Goal: Navigation & Orientation: Find specific page/section

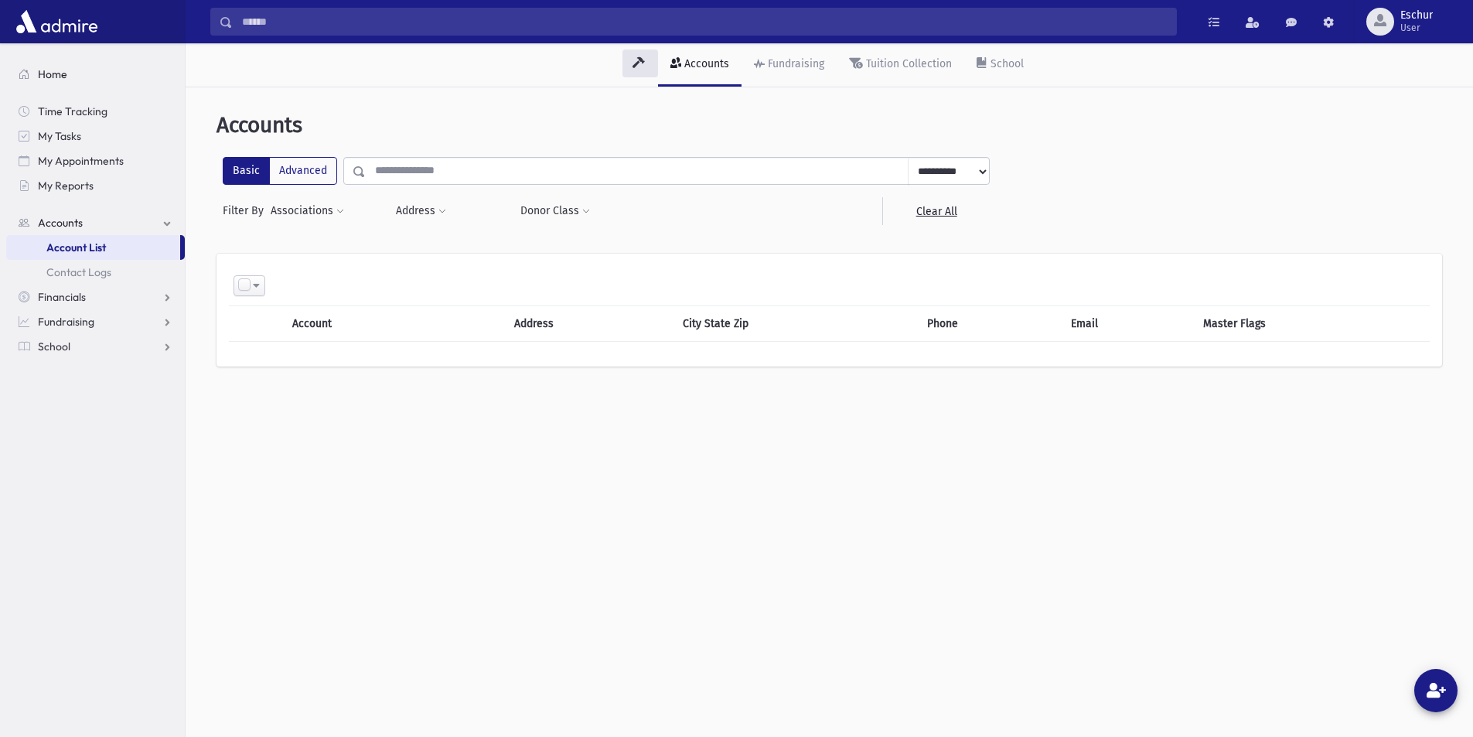
click at [42, 69] on span "Home" at bounding box center [52, 74] width 29 height 14
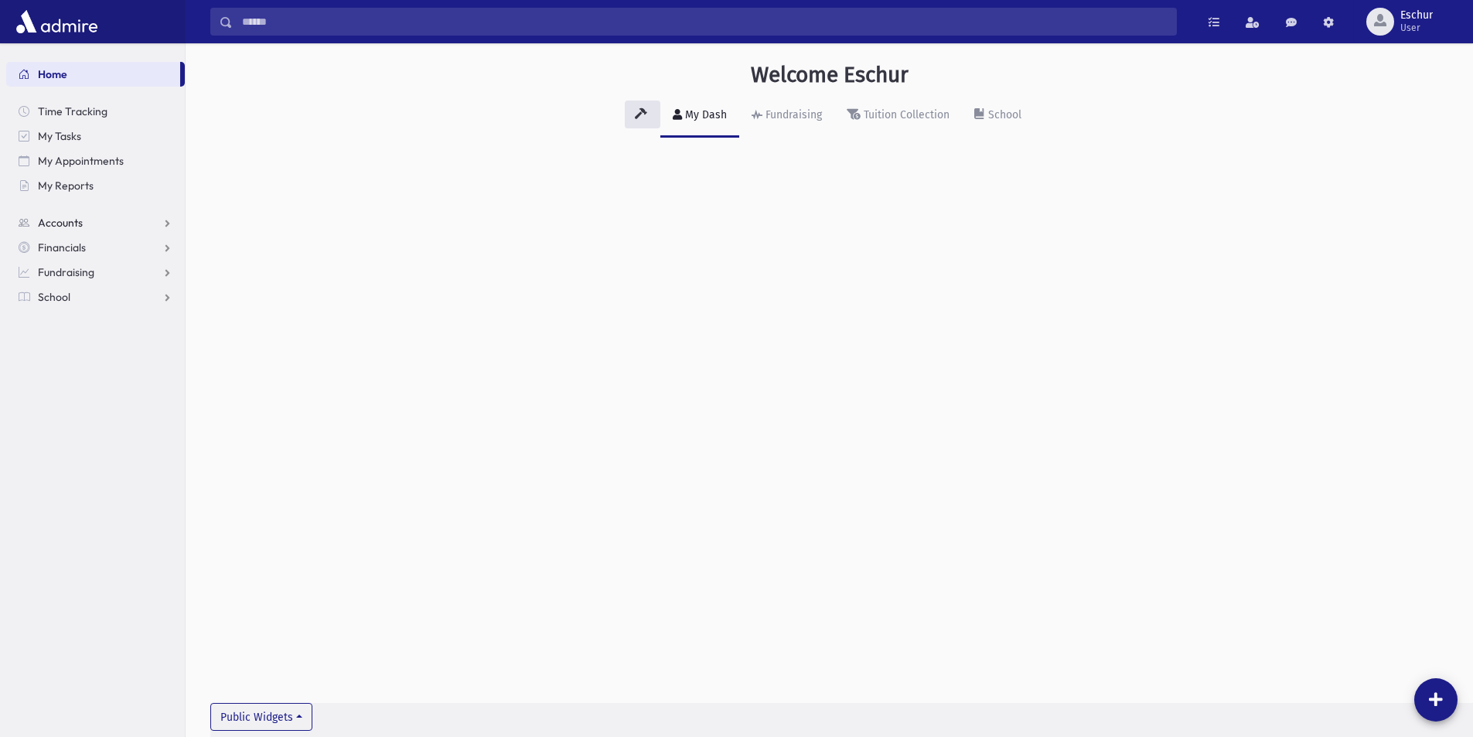
click at [69, 225] on span "Accounts" at bounding box center [60, 223] width 45 height 14
click at [106, 255] on link "Account List" at bounding box center [95, 247] width 179 height 25
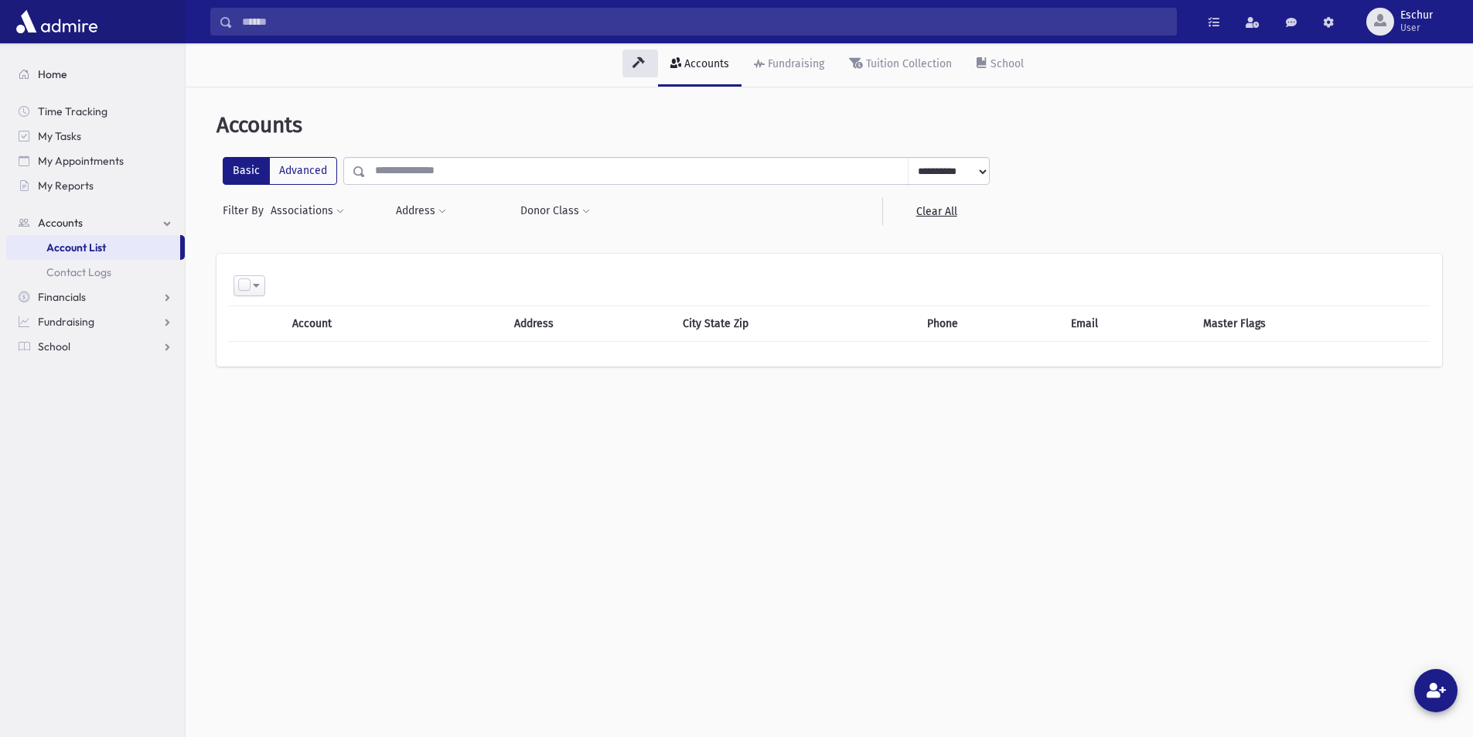
click at [57, 67] on link "Home" at bounding box center [95, 74] width 179 height 25
